Goal: Check status

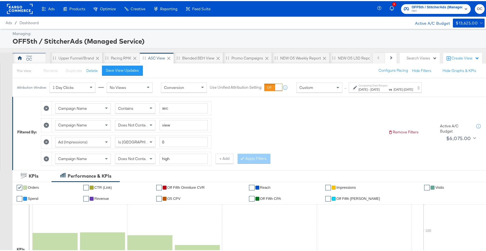
click at [20, 57] on icon at bounding box center [20, 57] width 5 height 4
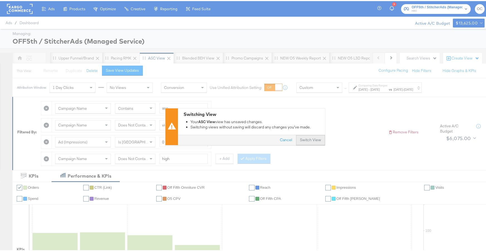
click at [312, 141] on button "Switch View" at bounding box center [310, 139] width 29 height 10
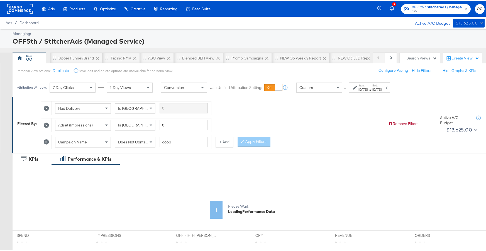
click at [367, 90] on div "[DATE]" at bounding box center [362, 88] width 9 height 4
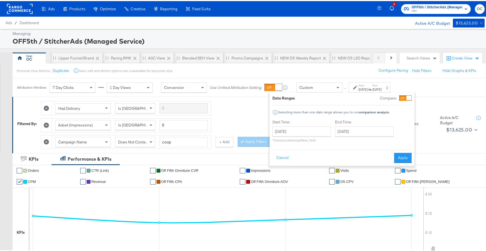
click at [406, 97] on div at bounding box center [408, 97] width 5 height 5
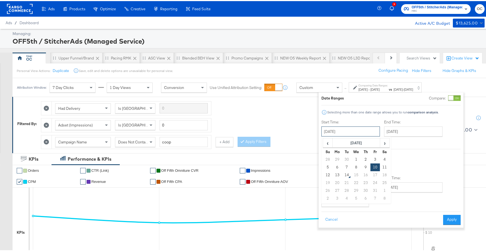
click at [353, 129] on input "[DATE]" at bounding box center [350, 131] width 58 height 10
click at [330, 160] on td "28" at bounding box center [327, 159] width 9 height 8
type input "[DATE]"
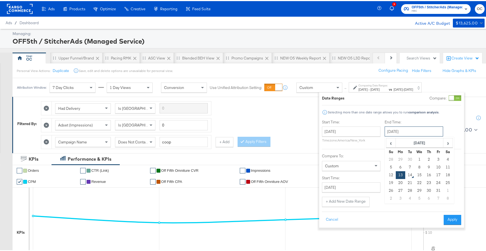
click at [404, 135] on input "[DATE]" at bounding box center [413, 131] width 58 height 10
click at [447, 158] on td "4" at bounding box center [447, 159] width 9 height 8
type input "[DATE]"
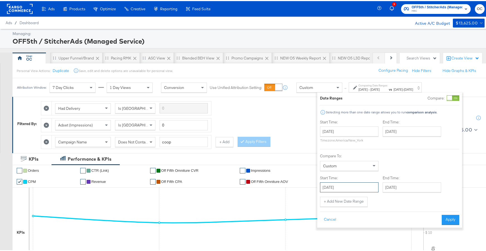
click at [364, 186] on input "[DATE]" at bounding box center [349, 186] width 58 height 10
click at [326, 223] on td "5" at bounding box center [326, 222] width 9 height 8
type input "[DATE]"
click at [397, 187] on input "[DATE]" at bounding box center [410, 186] width 58 height 10
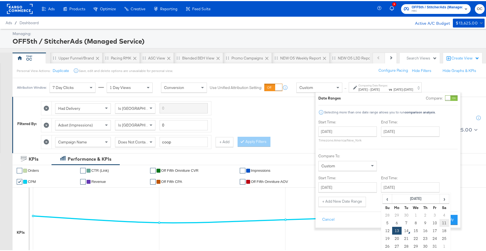
click at [442, 221] on td "11" at bounding box center [443, 222] width 9 height 8
type input "[DATE]"
click at [448, 219] on button "Apply" at bounding box center [449, 219] width 18 height 10
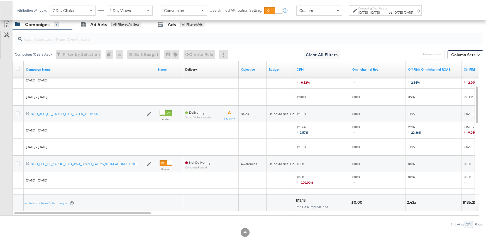
scroll to position [317, 0]
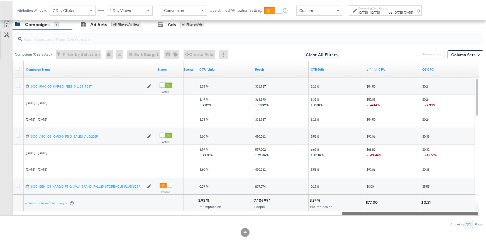
drag, startPoint x: 149, startPoint y: 214, endPoint x: 484, endPoint y: 202, distance: 335.6
click at [484, 202] on div "KPIs Performance & KPIs Customize KPIs ✔ Orders ✔ CTR (Link) ✔ Off Fifth Omnitu…" at bounding box center [245, 45] width 490 height 412
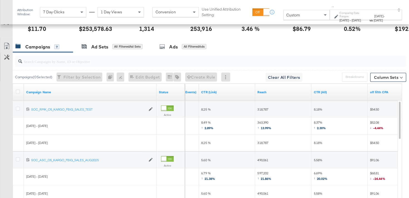
scroll to position [291, 0]
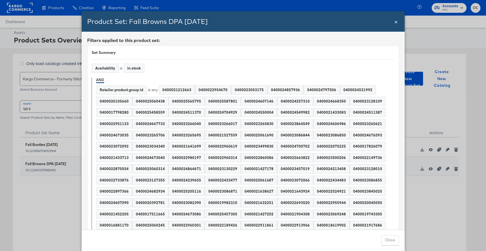
scroll to position [73, 0]
